Goal: Transaction & Acquisition: Purchase product/service

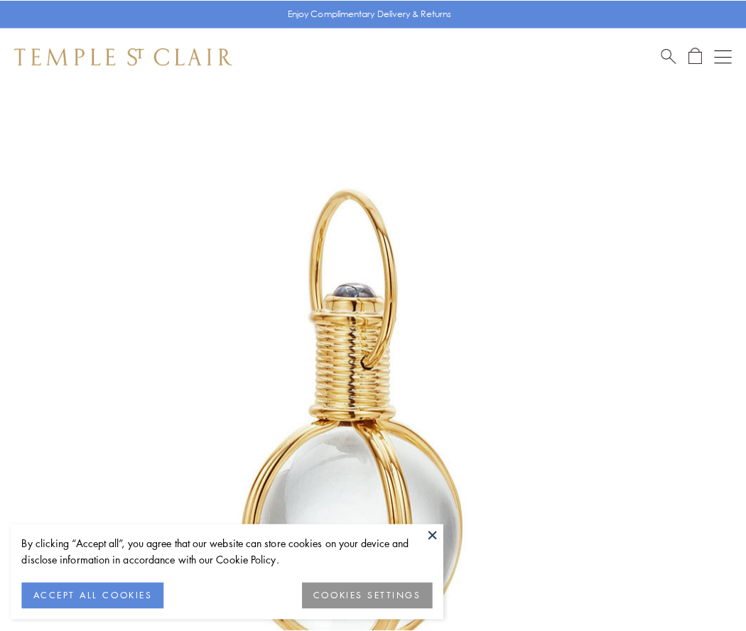
scroll to position [371, 0]
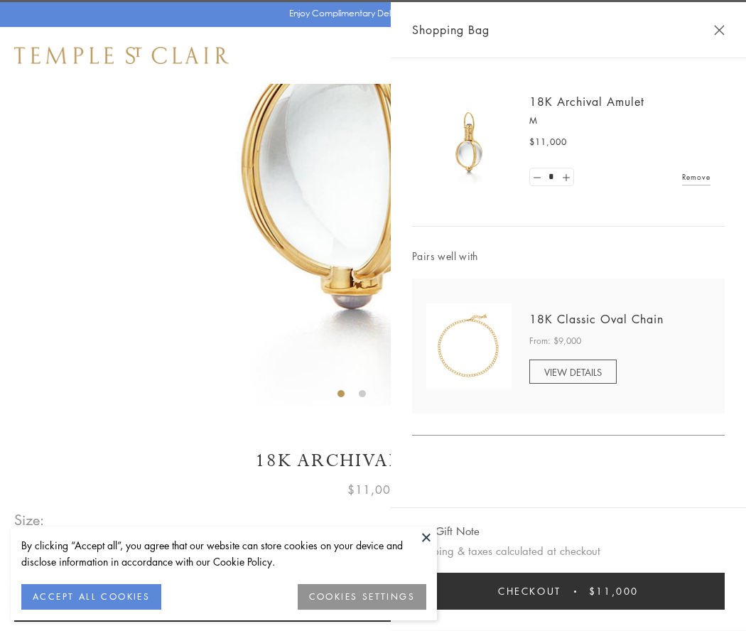
click at [568, 591] on button "Checkout $11,000" at bounding box center [568, 590] width 312 height 37
